Goal: Check status: Check status

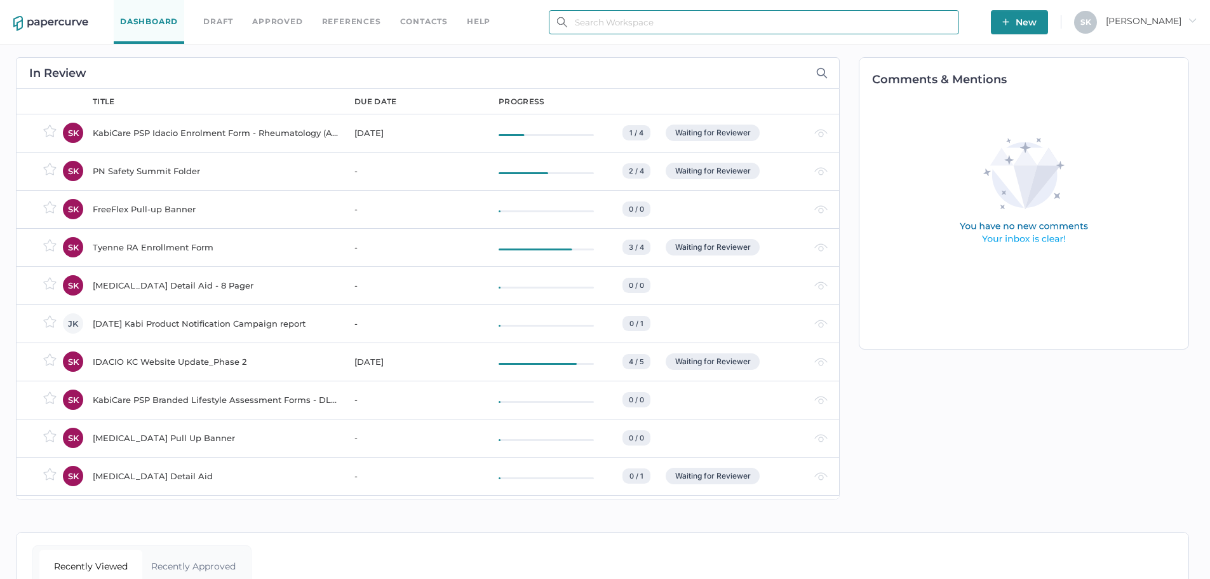
click at [606, 17] on input "text" at bounding box center [754, 22] width 410 height 24
paste input "CF-1127"
type input "CF-1127"
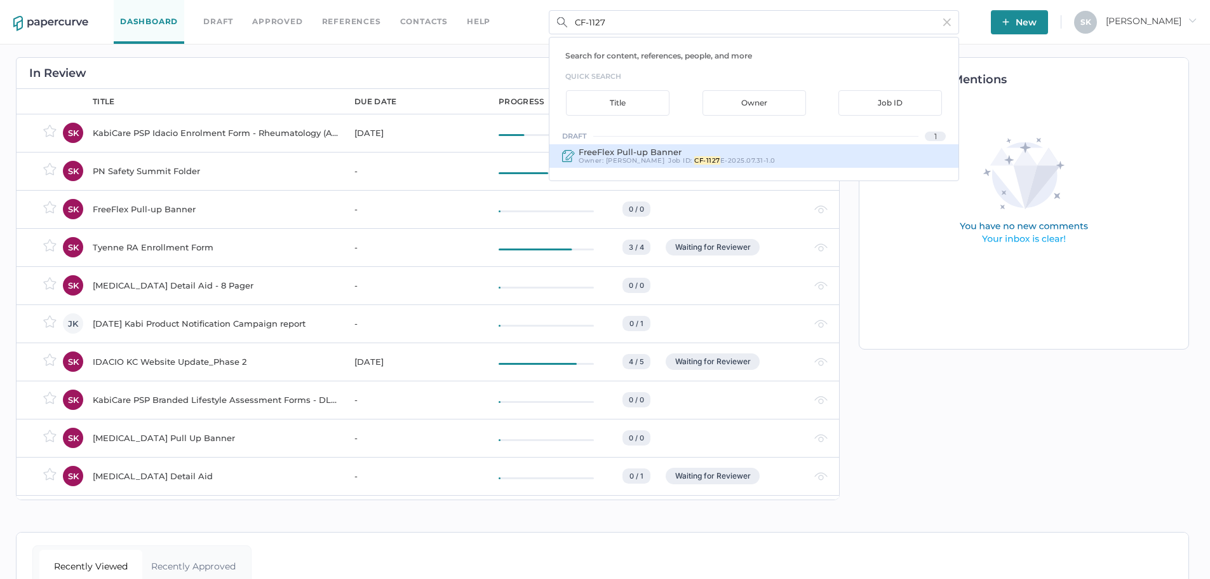
click at [720, 156] on span "E-2025.07.31-1.0" at bounding box center [747, 160] width 55 height 8
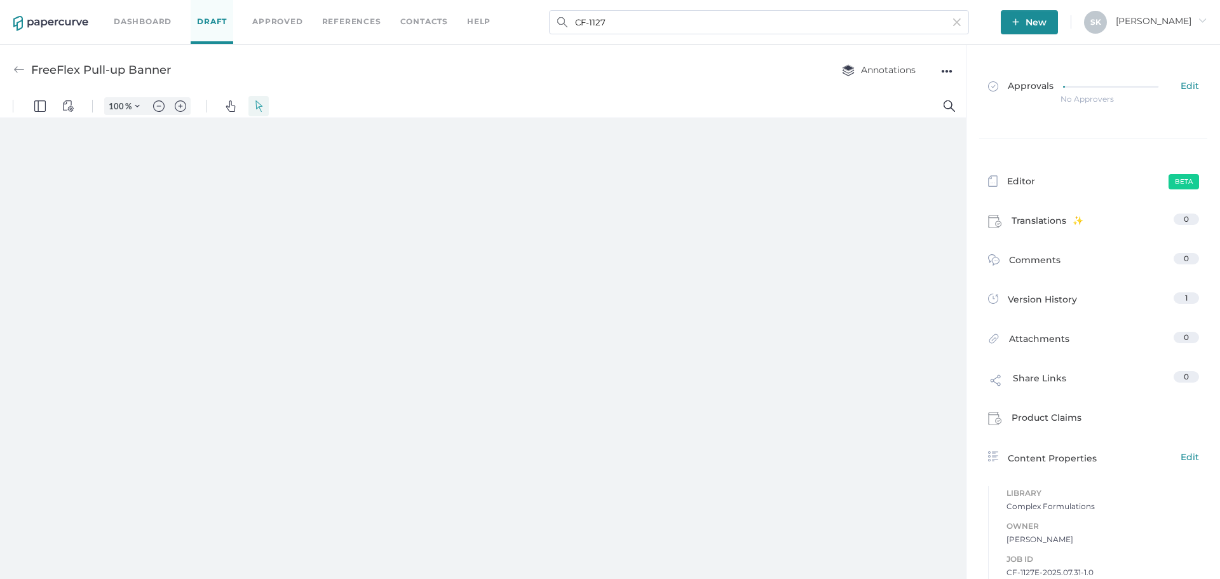
type input "181"
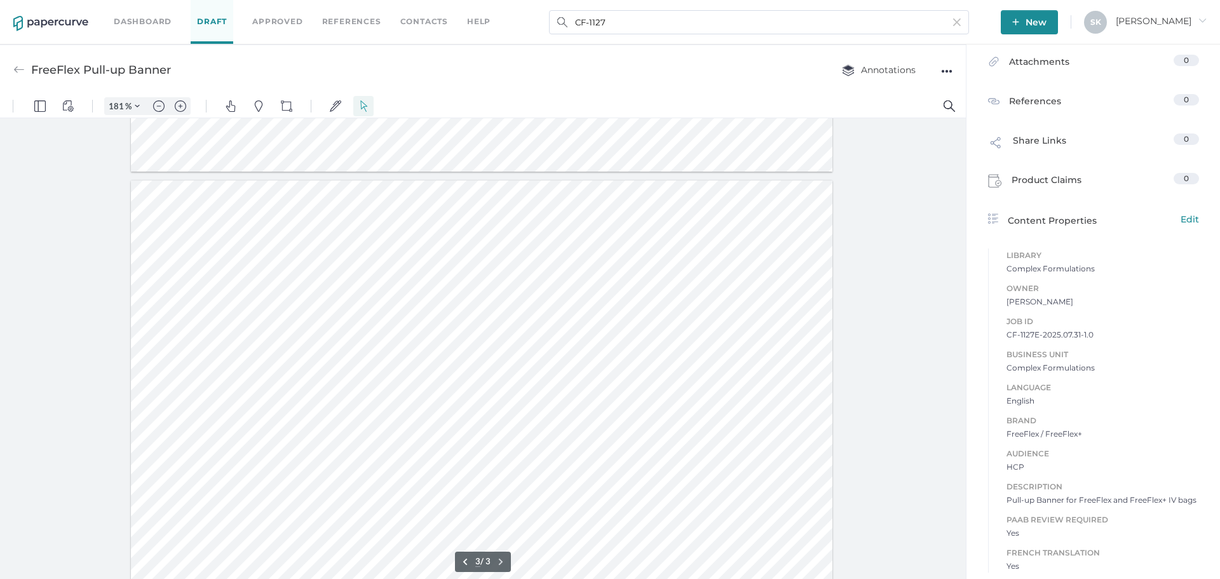
scroll to position [6, 0]
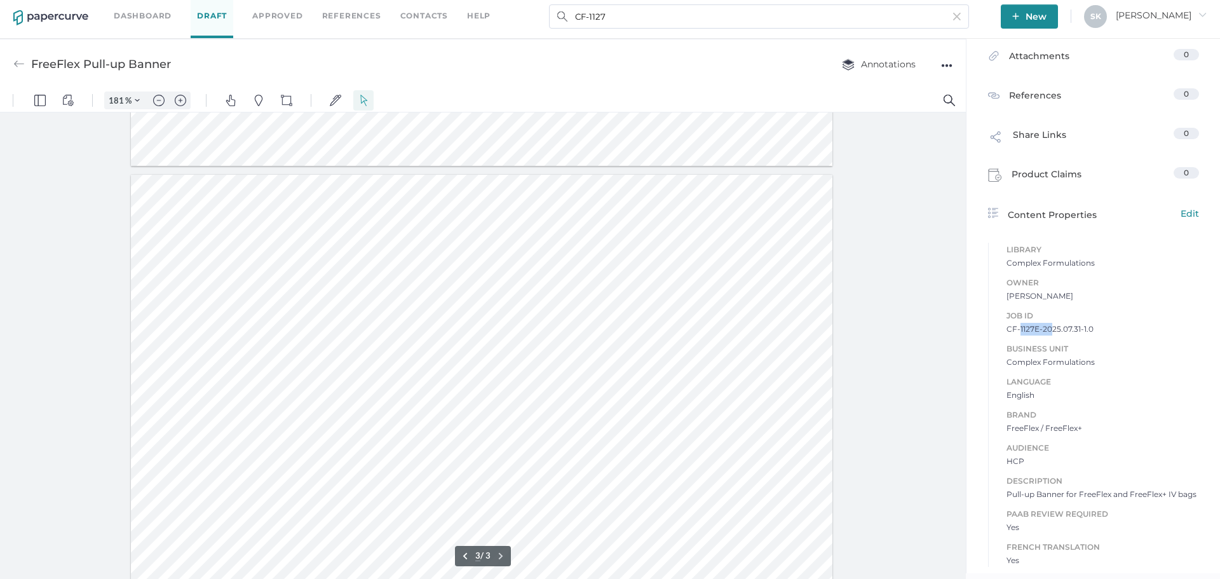
drag, startPoint x: 1018, startPoint y: 325, endPoint x: 1046, endPoint y: 324, distance: 28.6
click at [966, 324] on span "CF-1127E-2025.07.31-1.0" at bounding box center [1102, 329] width 193 height 13
click at [966, 326] on span "CF-1127E-2025.07.31-1.0" at bounding box center [1102, 329] width 193 height 13
click at [966, 328] on span "CF-1127E-2025.07.31-1.0" at bounding box center [1102, 329] width 193 height 13
click at [966, 335] on span "CF-1127E-2025.07.31-1.0" at bounding box center [1102, 329] width 193 height 13
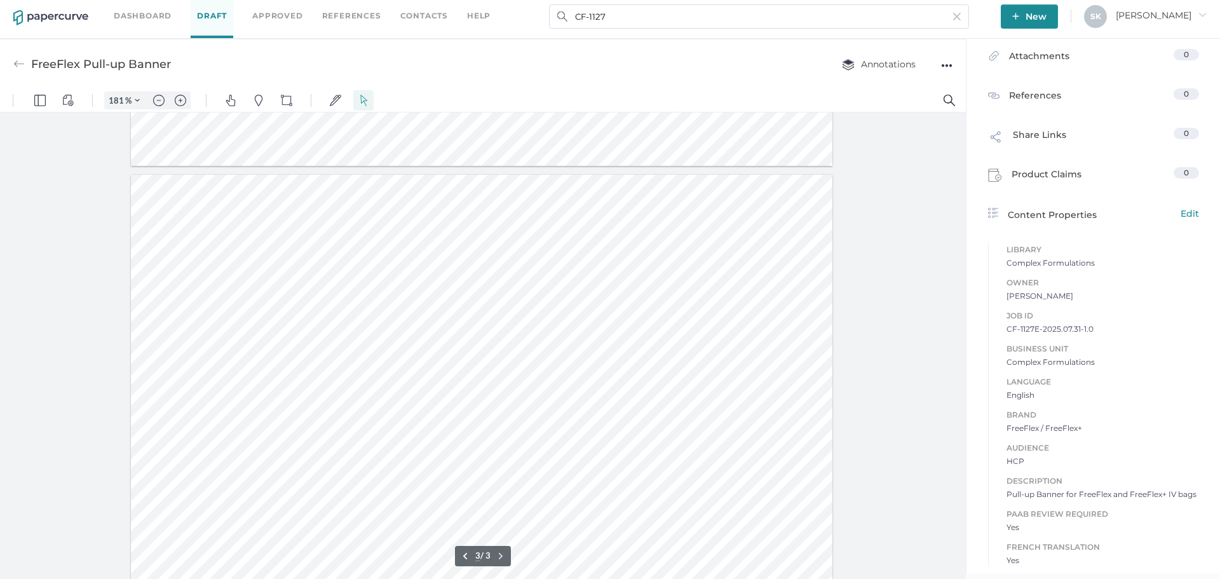
type input "2"
